Goal: Information Seeking & Learning: Learn about a topic

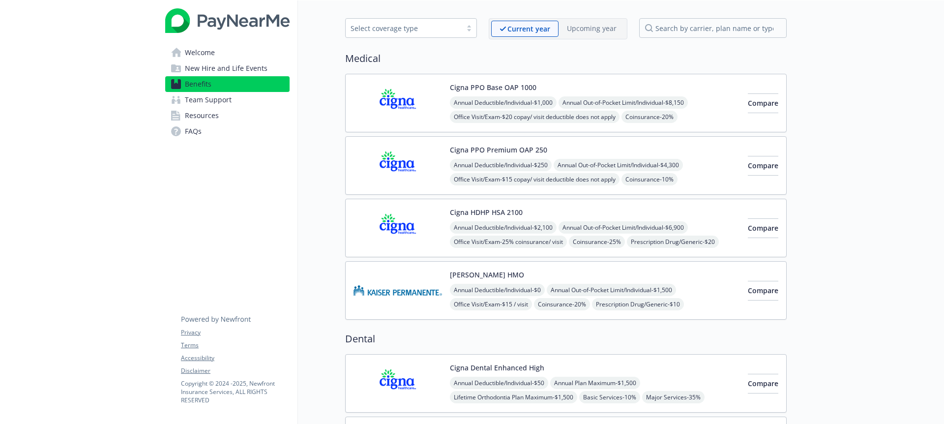
scroll to position [1340, 0]
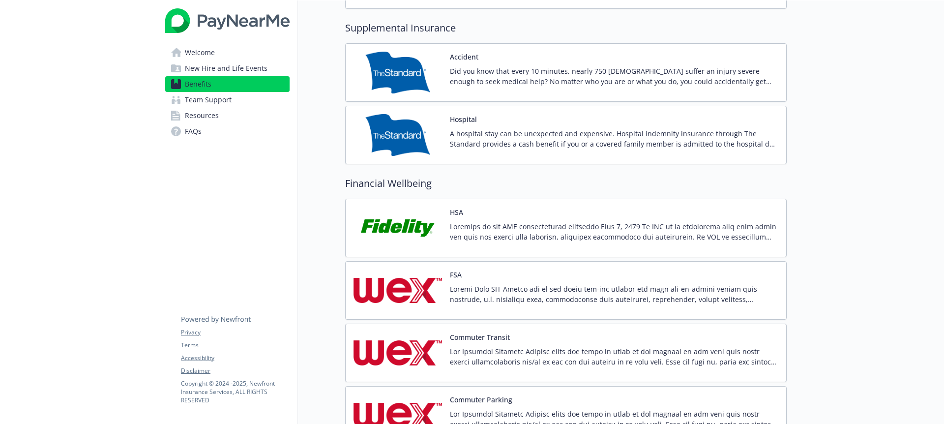
click at [548, 228] on p at bounding box center [614, 231] width 328 height 21
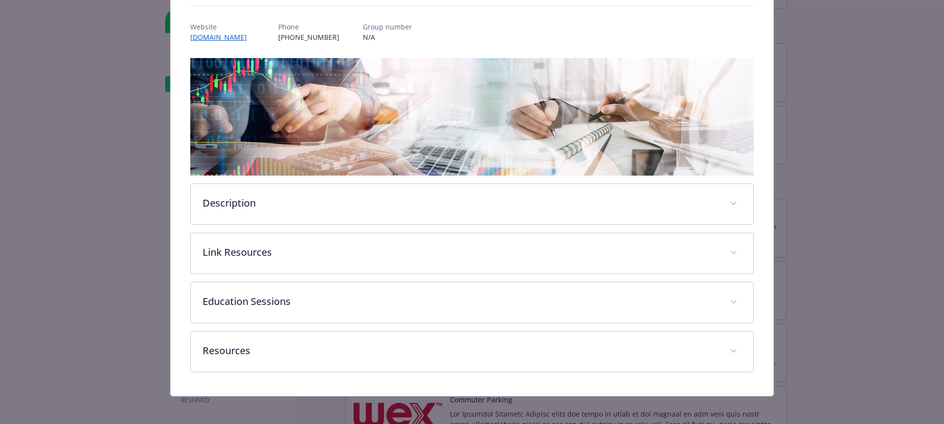
scroll to position [112, 0]
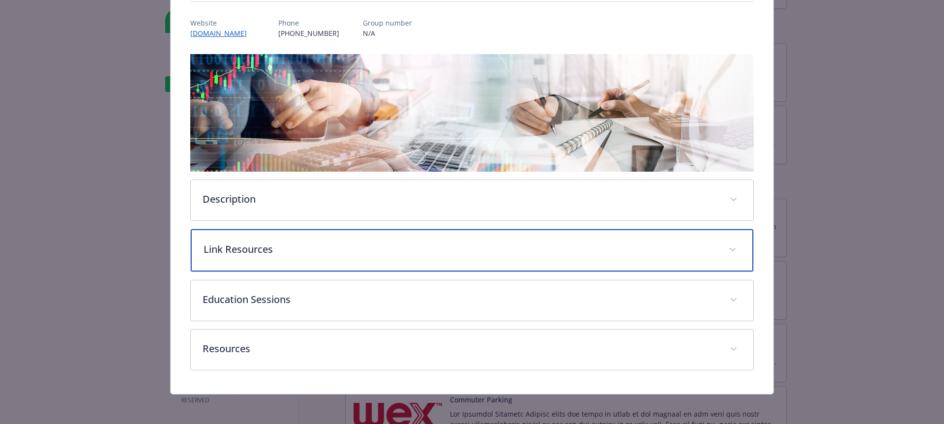
click at [249, 251] on p "Link Resources" at bounding box center [460, 249] width 514 height 15
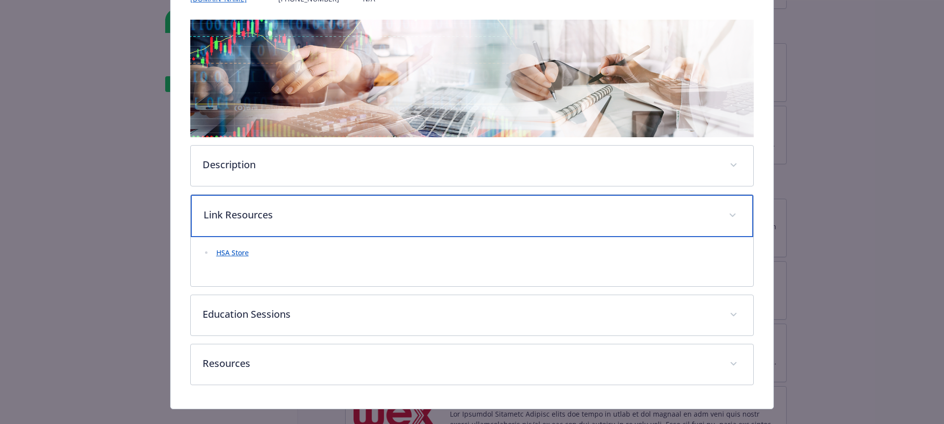
scroll to position [149, 0]
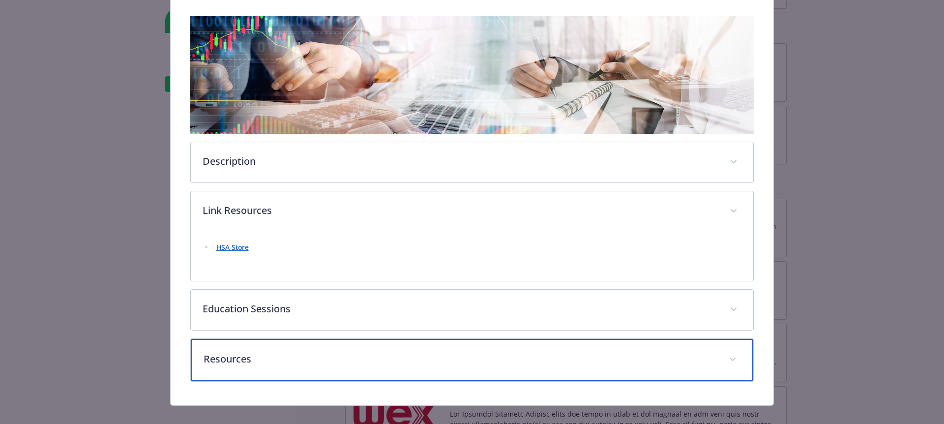
click at [232, 365] on p "Resources" at bounding box center [460, 358] width 514 height 15
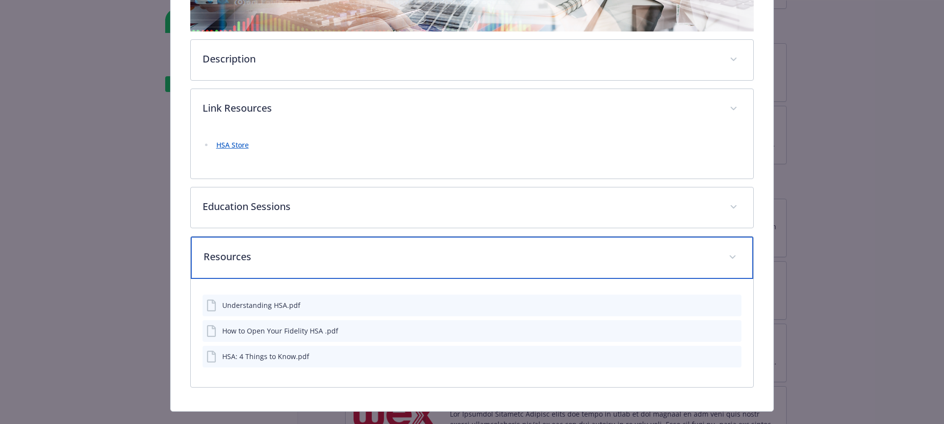
scroll to position [256, 0]
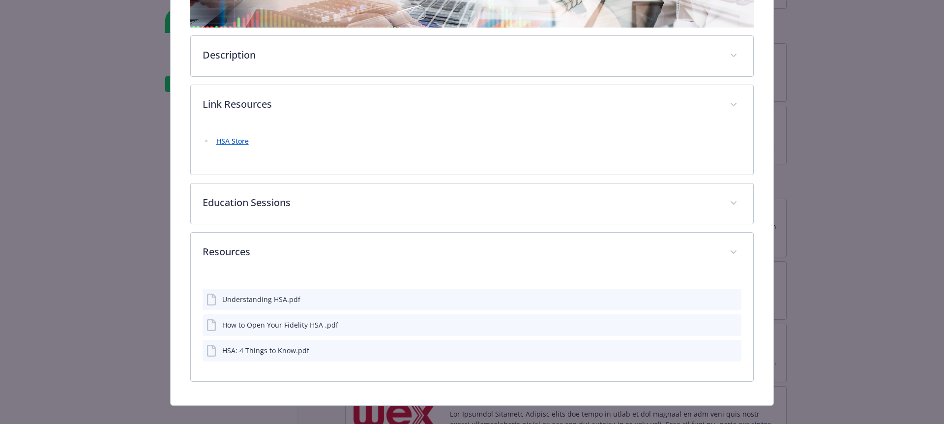
click at [250, 356] on div "HSA: 4 Things to Know.pdf" at bounding box center [257, 351] width 103 height 12
click at [734, 345] on button "details for plan Financial Wellbeing - HSA - Health Savings Account" at bounding box center [732, 350] width 9 height 10
click at [733, 350] on icon "preview file" at bounding box center [731, 349] width 9 height 7
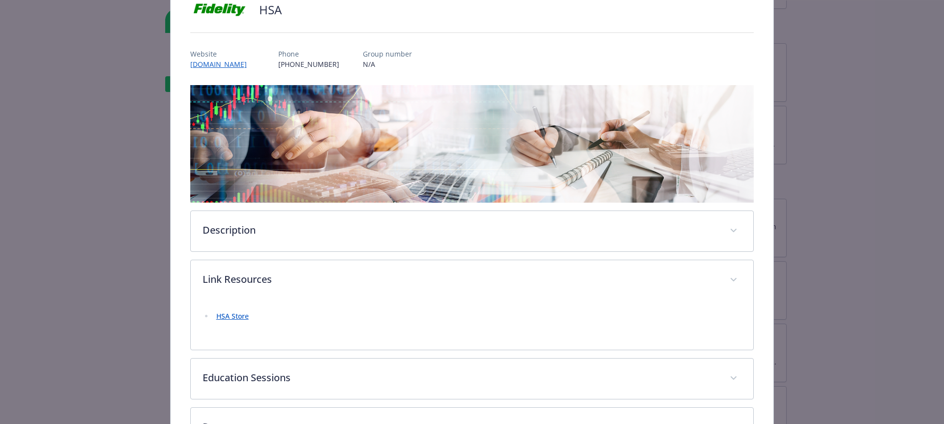
scroll to position [0, 0]
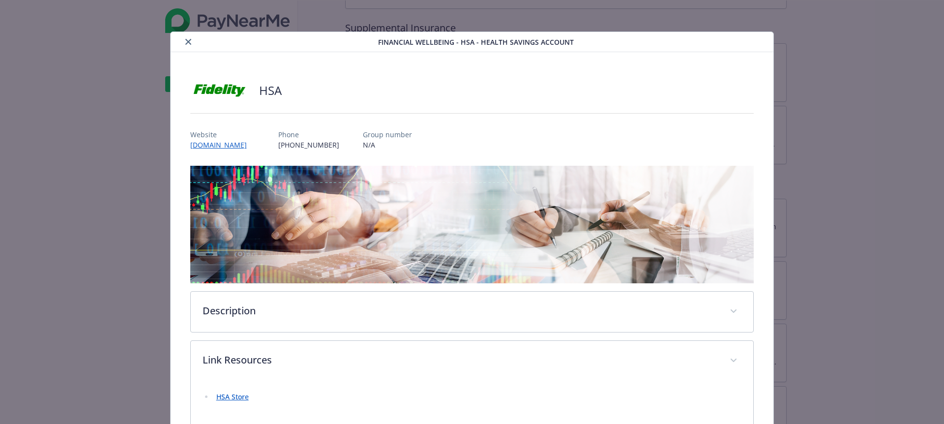
click at [186, 41] on icon "close" at bounding box center [188, 42] width 6 height 6
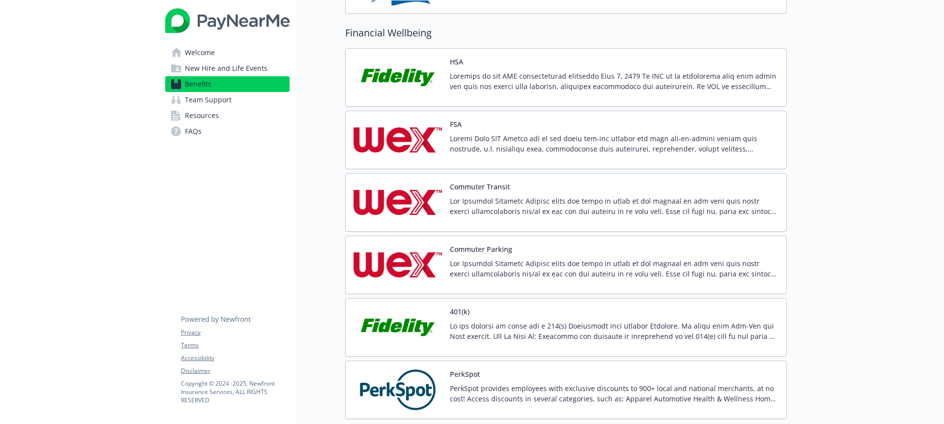
scroll to position [1487, 0]
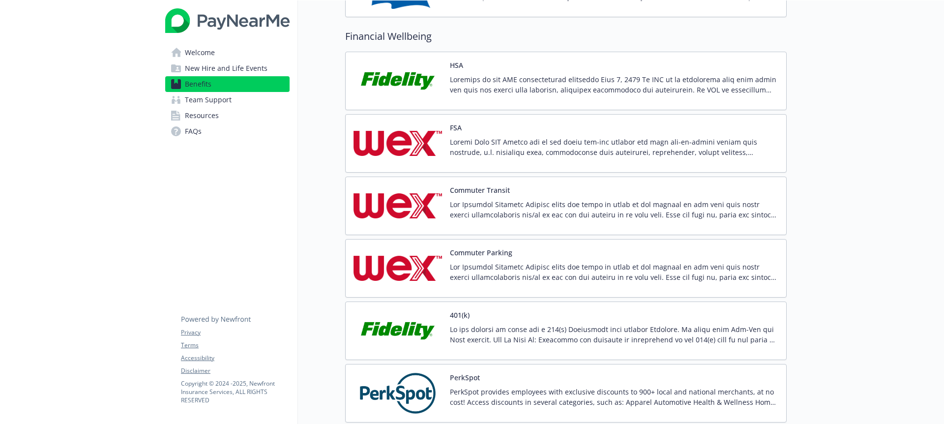
click at [480, 142] on p at bounding box center [614, 147] width 328 height 21
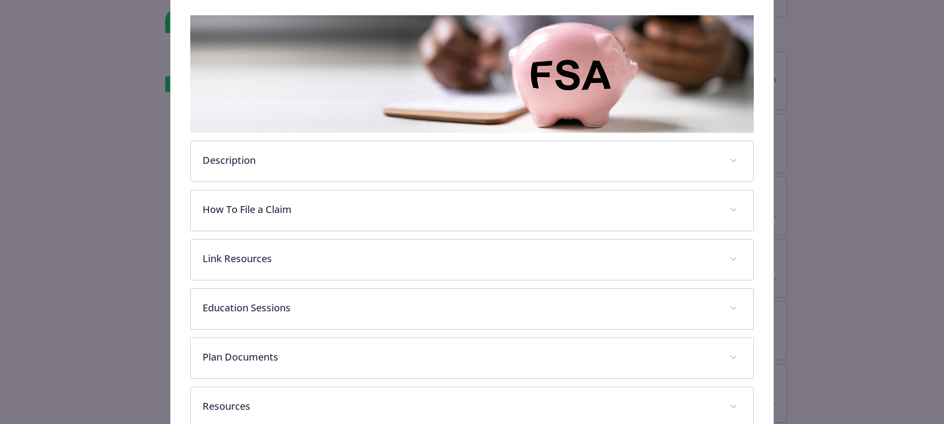
scroll to position [165, 0]
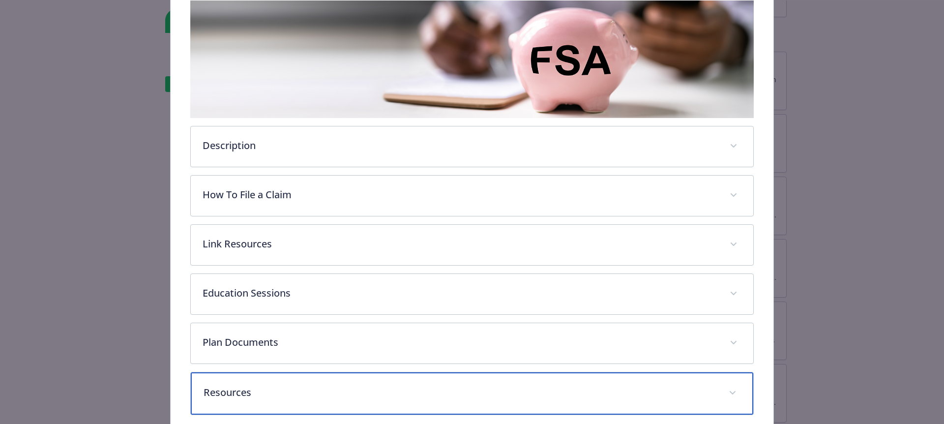
click at [256, 399] on div "Resources" at bounding box center [472, 393] width 563 height 42
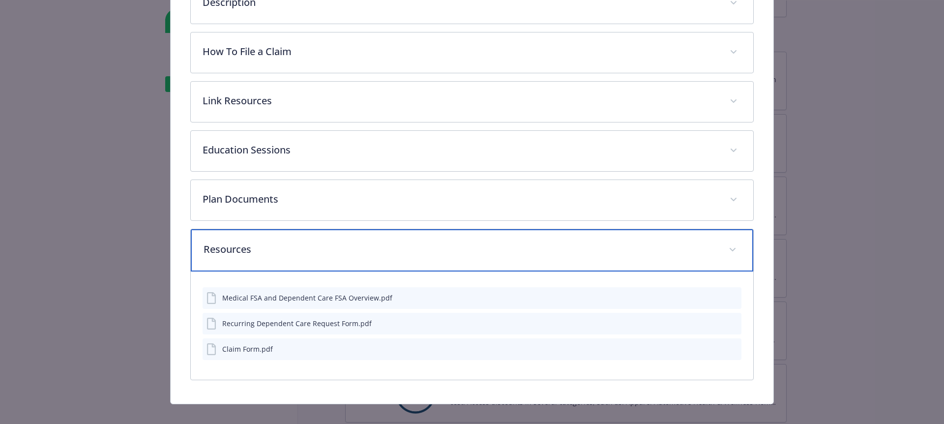
scroll to position [320, 0]
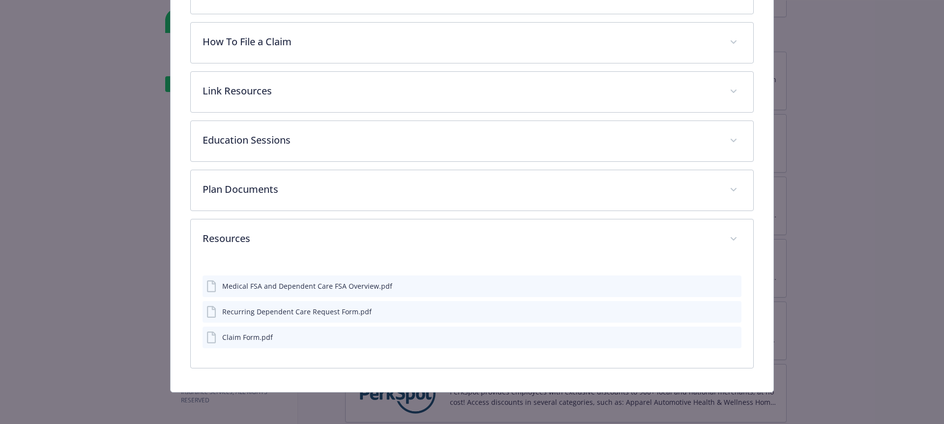
click at [284, 286] on div "Medical FSA and Dependent Care FSA Overview.pdf" at bounding box center [307, 286] width 170 height 10
click at [731, 284] on icon "preview file" at bounding box center [731, 285] width 9 height 7
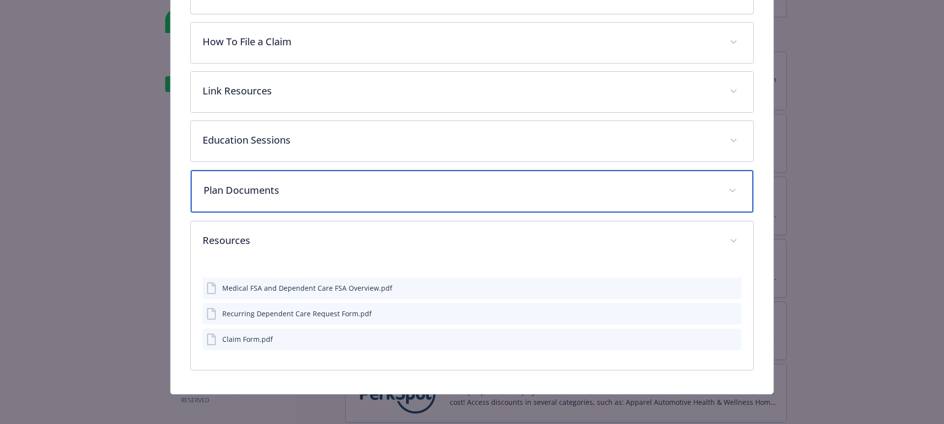
click at [259, 191] on p "Plan Documents" at bounding box center [460, 190] width 514 height 15
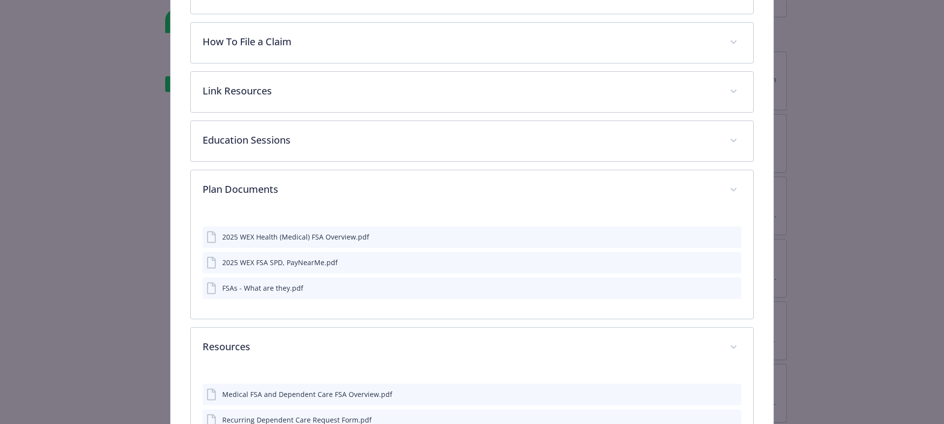
click at [496, 289] on div "FSAs - What are they.pdf" at bounding box center [471, 288] width 539 height 22
click at [284, 289] on div "FSAs - What are they.pdf" at bounding box center [262, 288] width 81 height 10
click at [738, 286] on div "FSAs - What are they.pdf" at bounding box center [471, 288] width 539 height 22
click at [736, 287] on button "preview file" at bounding box center [731, 287] width 11 height 9
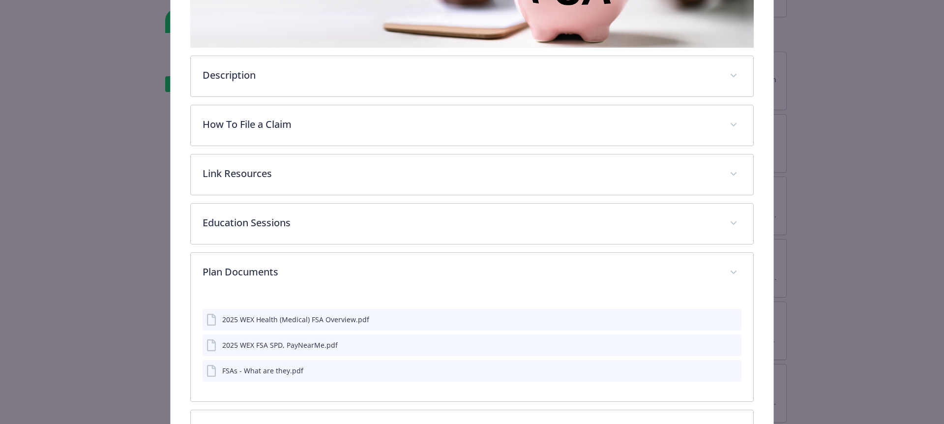
scroll to position [233, 0]
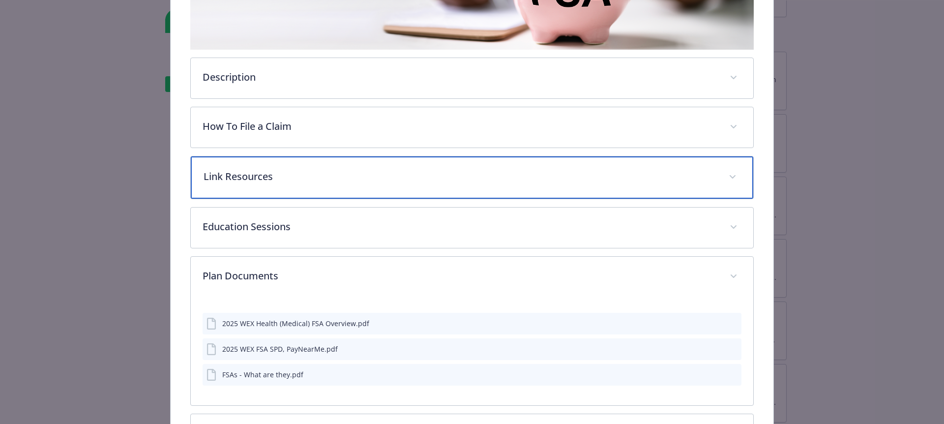
click at [257, 183] on div "Link Resources" at bounding box center [472, 177] width 563 height 42
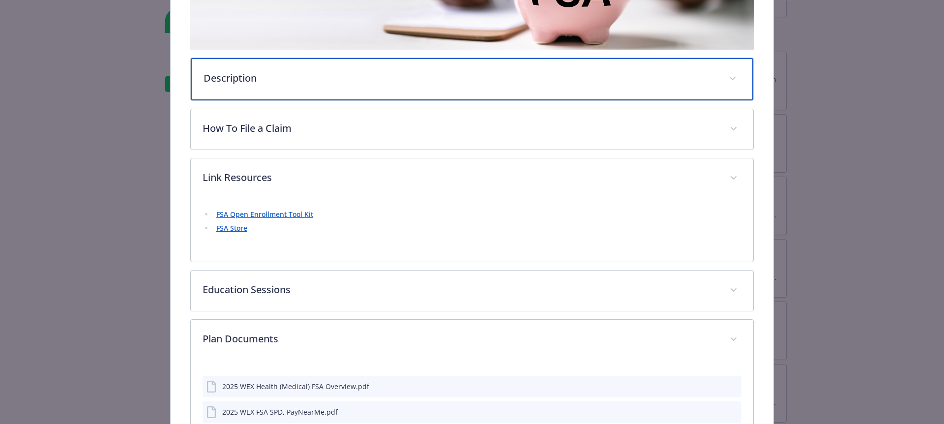
click at [259, 97] on div "Description" at bounding box center [472, 79] width 563 height 42
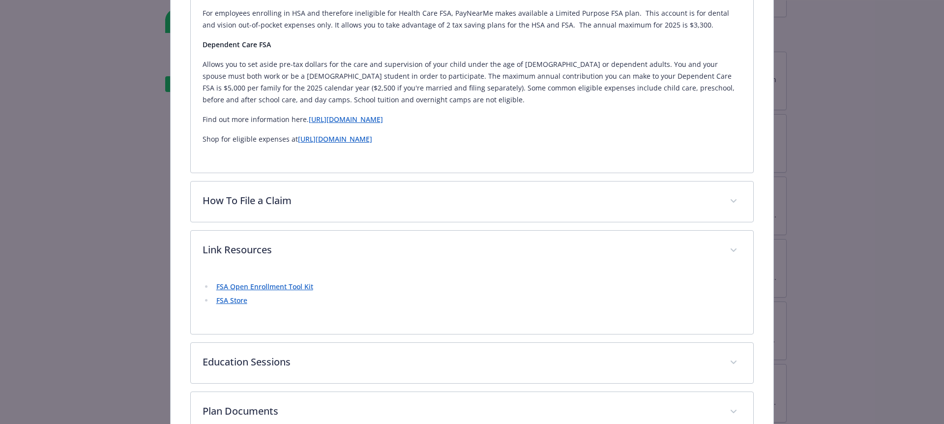
scroll to position [455, 0]
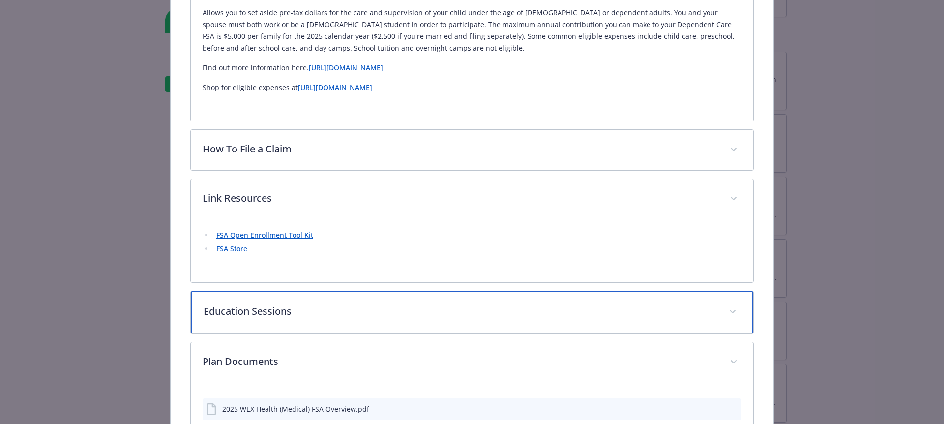
click at [262, 307] on p "Education Sessions" at bounding box center [460, 311] width 514 height 15
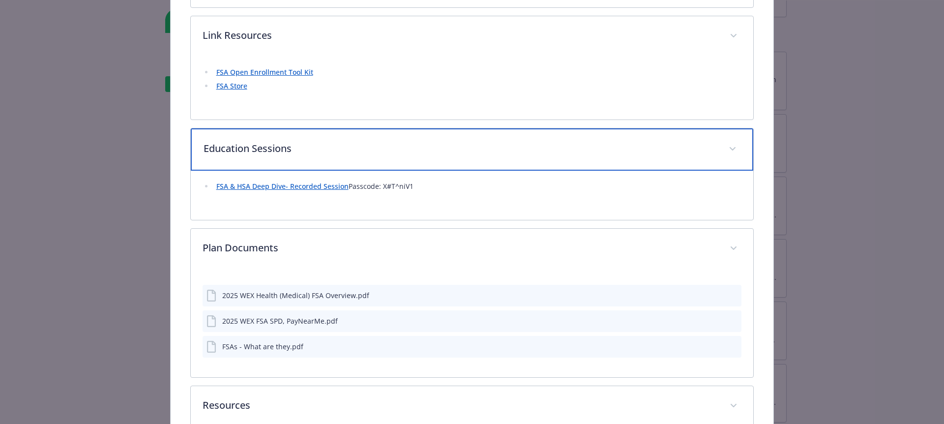
scroll to position [628, 0]
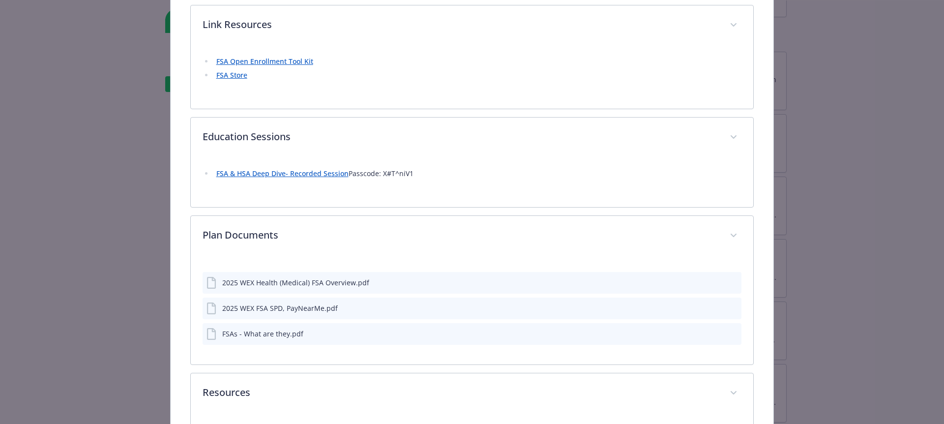
click at [324, 277] on div "2025 WEX Health (Medical) FSA Overview.pdf" at bounding box center [471, 283] width 539 height 22
click at [323, 313] on div "2025 WEX FSA SPD, PayNearMe.pdf" at bounding box center [279, 308] width 115 height 10
click at [327, 309] on div "2025 WEX FSA SPD, PayNearMe.pdf" at bounding box center [279, 308] width 115 height 10
click at [730, 281] on icon "preview file" at bounding box center [731, 281] width 9 height 7
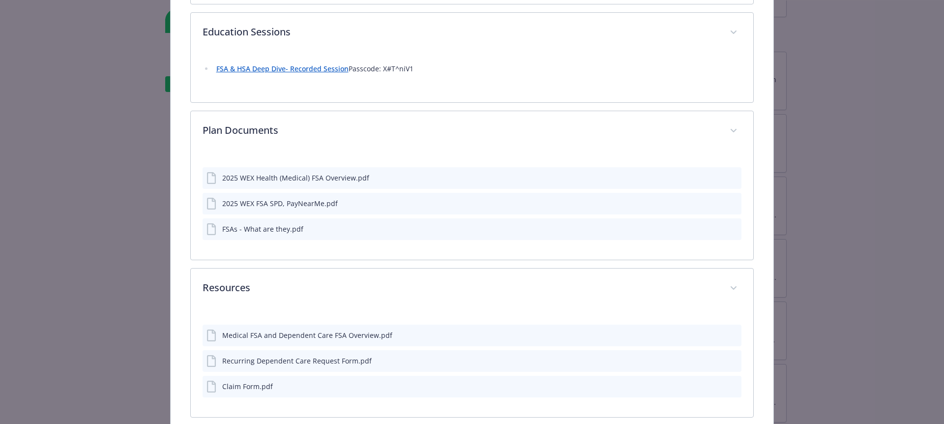
scroll to position [782, 0]
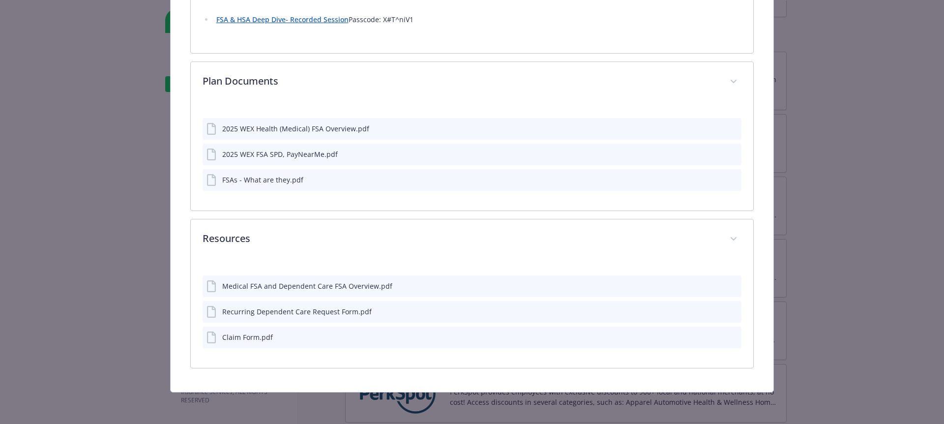
click at [736, 310] on icon "preview file" at bounding box center [731, 311] width 9 height 7
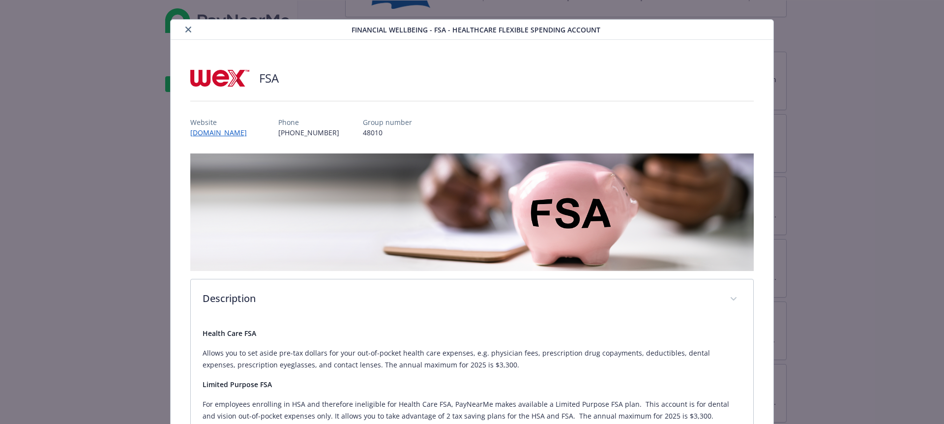
scroll to position [0, 0]
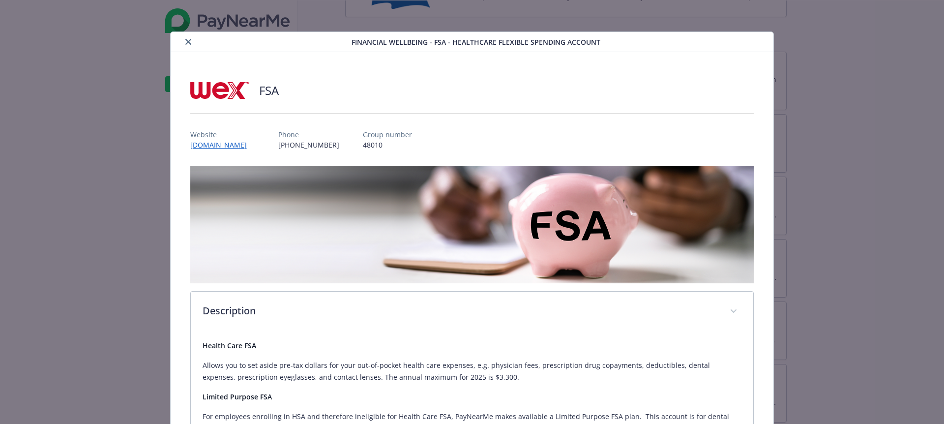
click at [190, 44] on icon "close" at bounding box center [188, 42] width 6 height 6
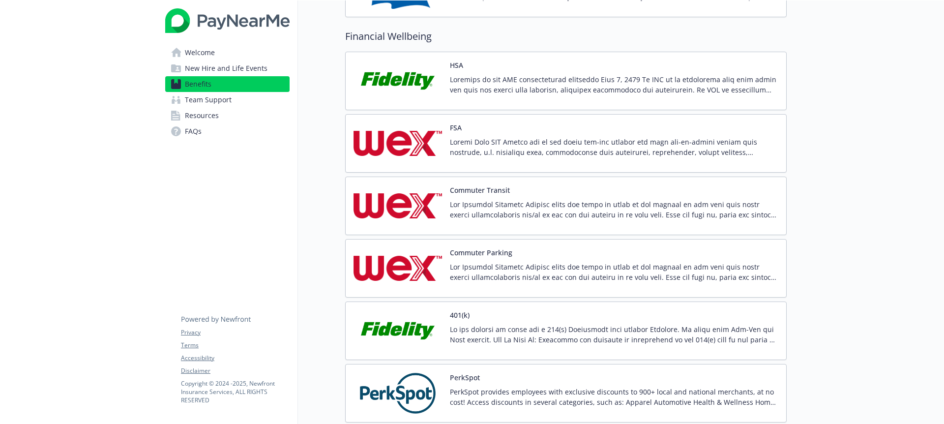
click at [498, 147] on p at bounding box center [614, 147] width 328 height 21
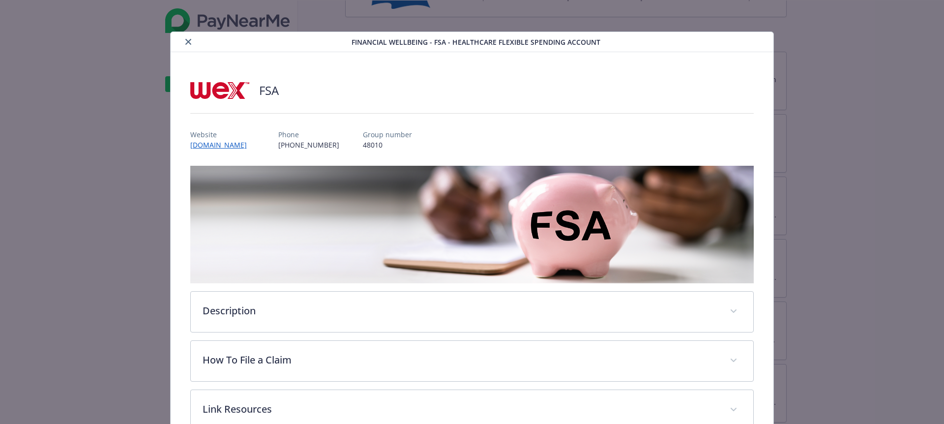
scroll to position [29, 0]
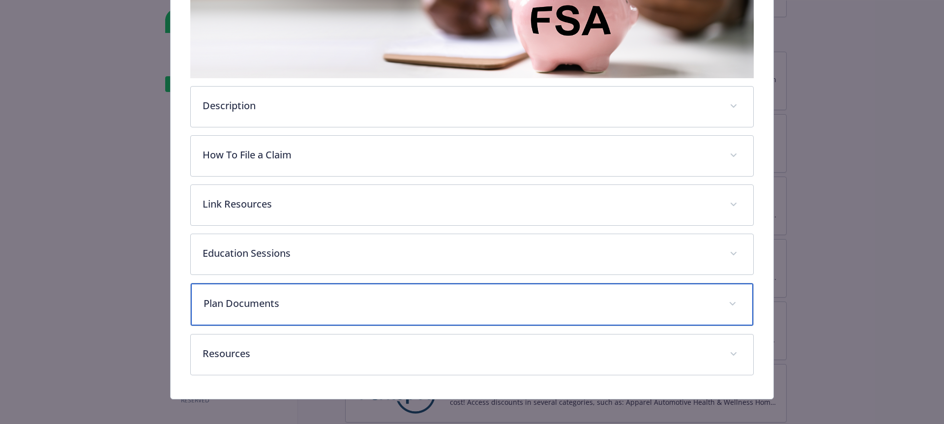
click at [353, 311] on div "Plan Documents" at bounding box center [472, 304] width 563 height 42
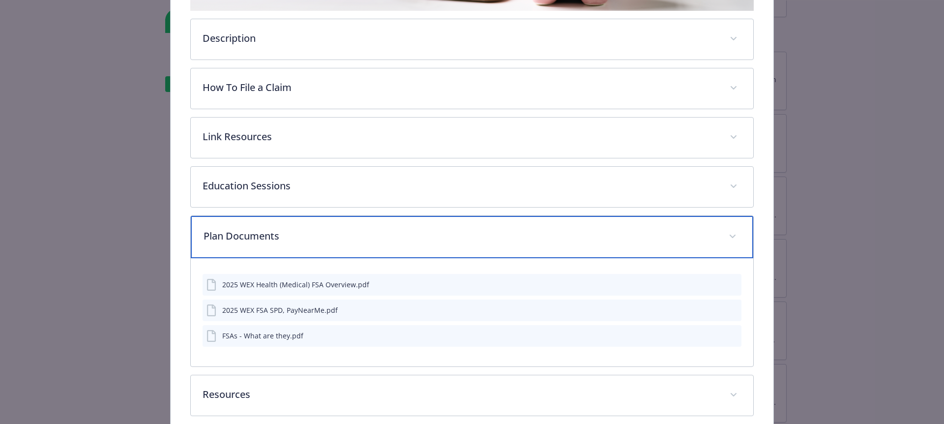
scroll to position [296, 0]
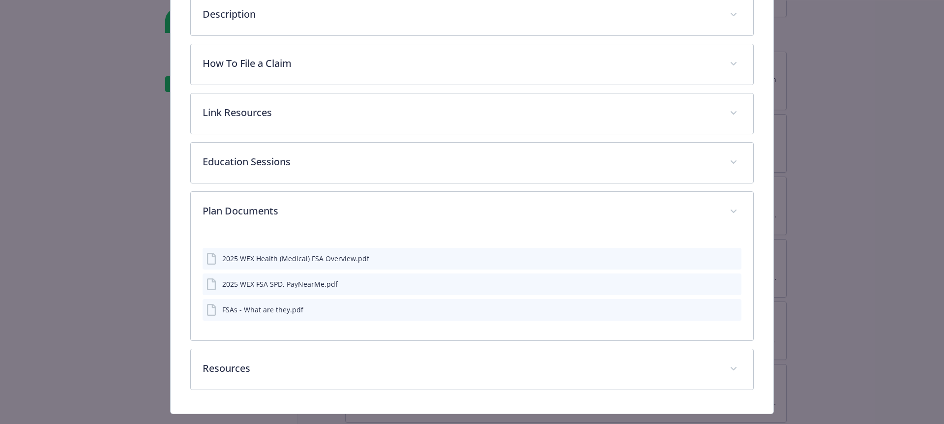
click at [358, 263] on div "2025 WEX Health (Medical) FSA Overview.pdf" at bounding box center [287, 259] width 163 height 12
click at [736, 284] on button "preview file" at bounding box center [731, 283] width 11 height 9
